Goal: Navigation & Orientation: Find specific page/section

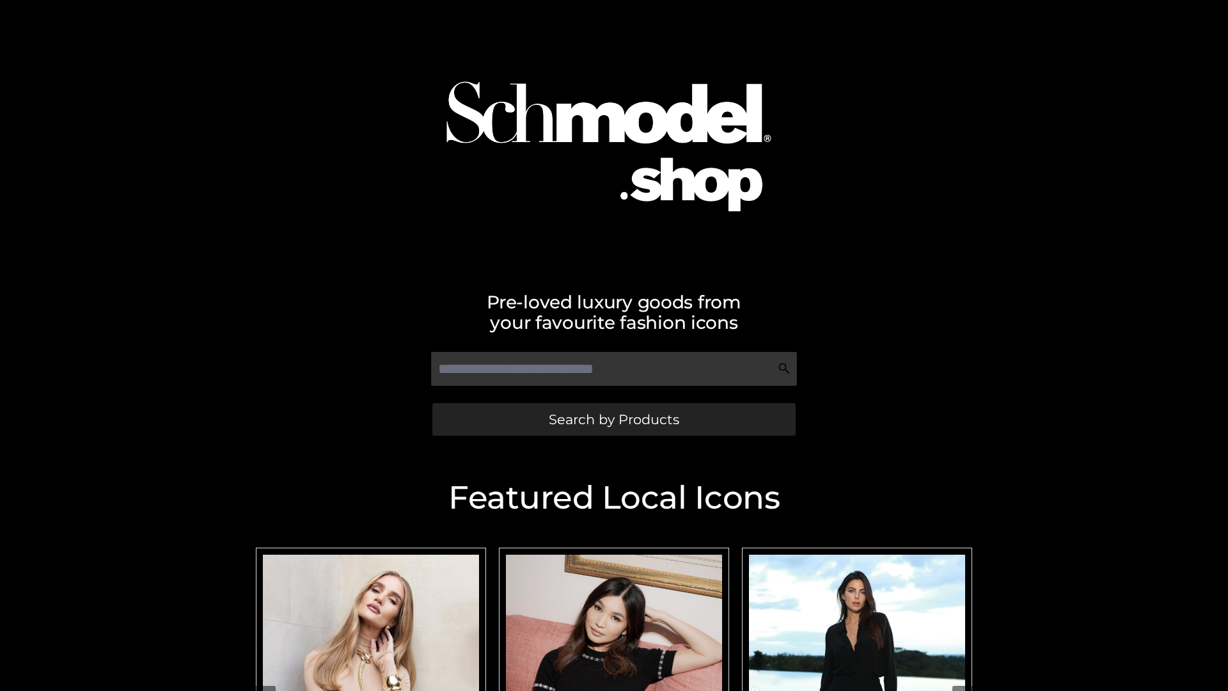
click at [614, 419] on span "Search by Products" at bounding box center [614, 419] width 131 height 13
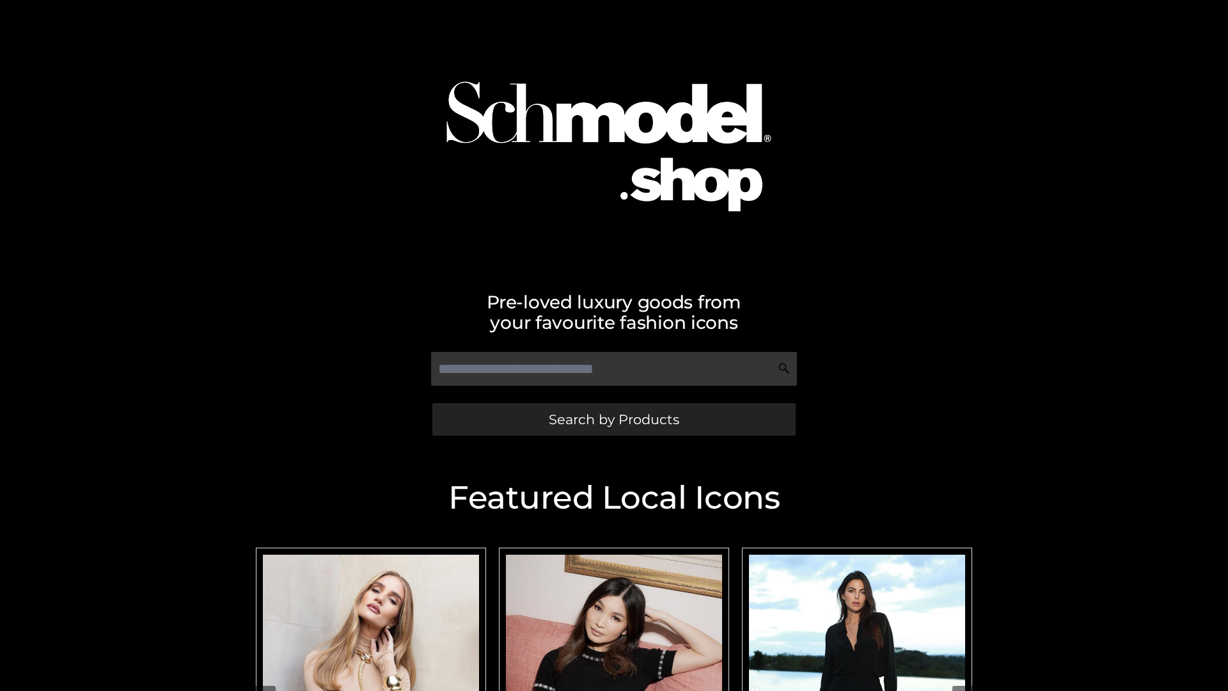
click at [614, 419] on span "Search by Products" at bounding box center [614, 419] width 131 height 13
